Goal: Navigation & Orientation: Find specific page/section

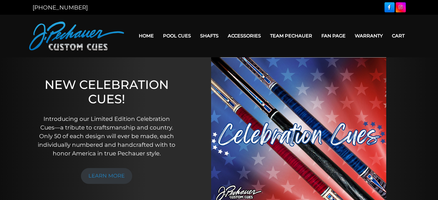
click at [334, 35] on link "Fan Page" at bounding box center [333, 36] width 33 height 15
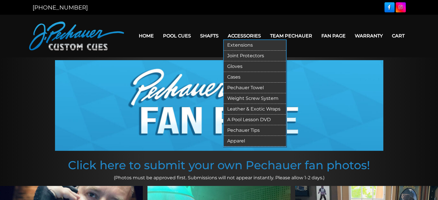
click at [251, 130] on link "Pechauer Tips" at bounding box center [255, 130] width 62 height 11
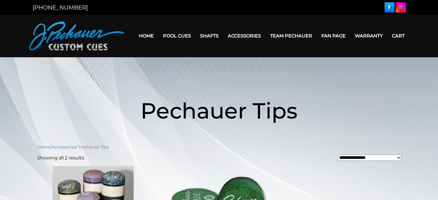
click at [146, 35] on link "Home" at bounding box center [146, 36] width 24 height 15
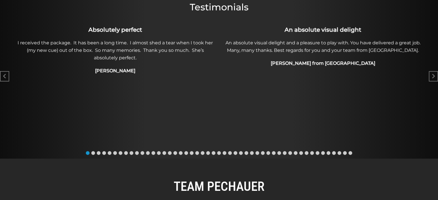
scroll to position [302, 0]
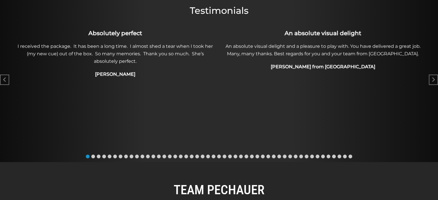
click at [141, 156] on span "Go to slide 11" at bounding box center [143, 157] width 4 height 4
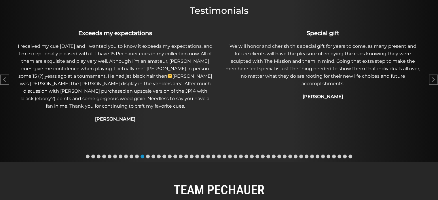
click at [93, 155] on span "Go to slide 2" at bounding box center [93, 157] width 4 height 4
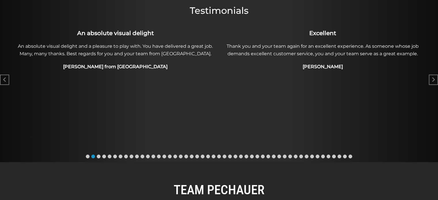
click at [339, 156] on span "Go to slide 47" at bounding box center [340, 157] width 4 height 4
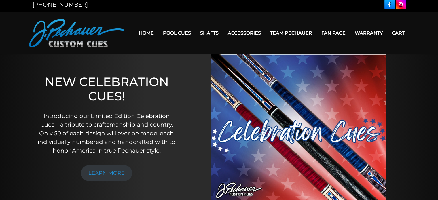
scroll to position [0, 0]
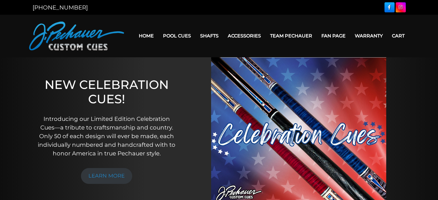
click at [368, 37] on link "Warranty" at bounding box center [368, 36] width 37 height 15
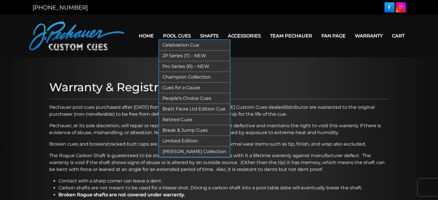
click at [176, 52] on link "JP Series (T) – NEW" at bounding box center [194, 56] width 71 height 11
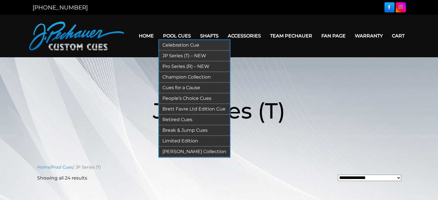
click at [174, 65] on link "Pro Series (R) – NEW" at bounding box center [194, 66] width 71 height 11
